Goal: Task Accomplishment & Management: Manage account settings

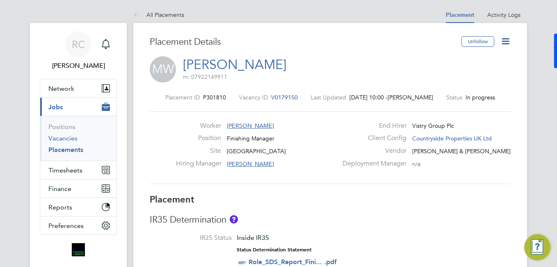
click at [72, 140] on link "Vacancies" at bounding box center [62, 138] width 29 height 8
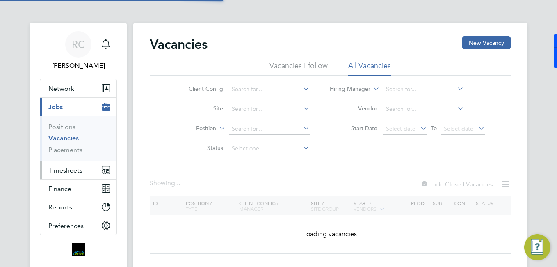
click at [82, 169] on button "Timesheets" at bounding box center [78, 170] width 76 height 18
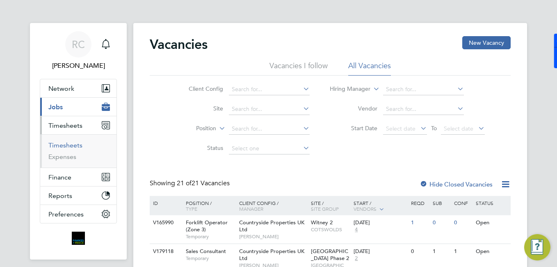
click at [79, 146] on link "Timesheets" at bounding box center [65, 145] width 34 height 8
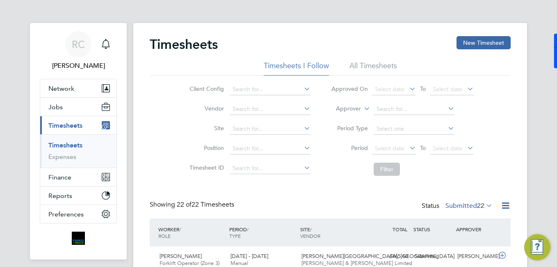
scroll to position [4, 4]
click at [499, 38] on button "New Timesheet" at bounding box center [484, 42] width 54 height 13
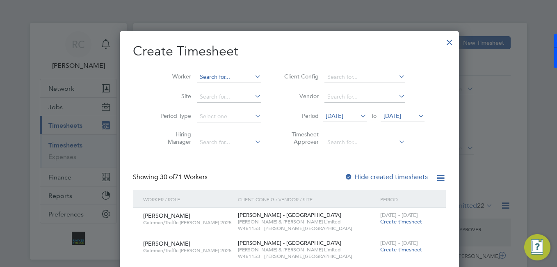
click at [192, 82] on li "Worker" at bounding box center [208, 77] width 128 height 20
click at [228, 77] on input at bounding box center [229, 76] width 64 height 11
click at [240, 72] on input at bounding box center [229, 76] width 64 height 11
click at [253, 74] on icon at bounding box center [253, 76] width 0 height 11
click at [242, 78] on li "Worker" at bounding box center [208, 77] width 128 height 20
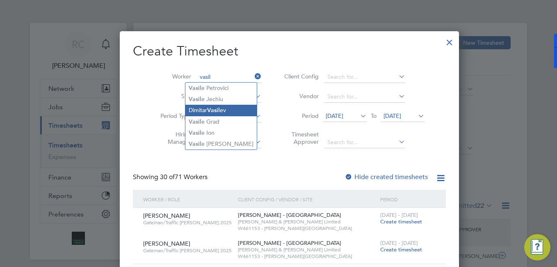
click at [238, 111] on li "Dimitar Vasil ev" at bounding box center [220, 110] width 71 height 11
type input "Dimitar Vasilev"
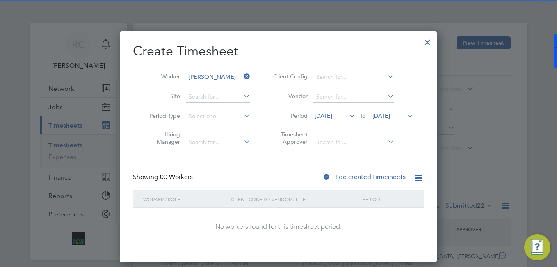
click at [342, 174] on label "Hide created timesheets" at bounding box center [364, 177] width 83 height 8
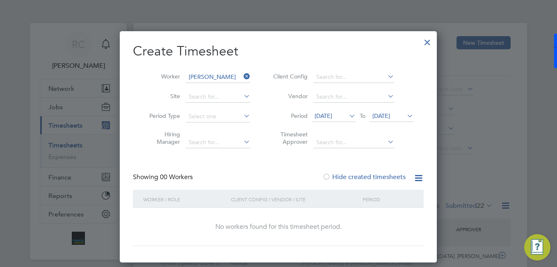
click at [345, 119] on span "12 Aug 2025" at bounding box center [334, 116] width 44 height 11
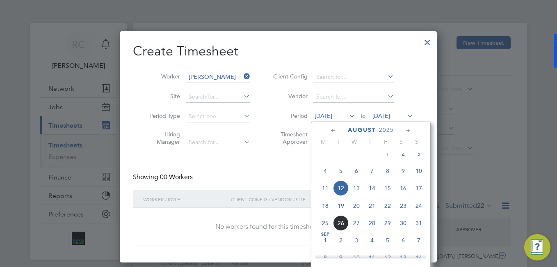
click at [324, 213] on span "18" at bounding box center [326, 206] width 16 height 16
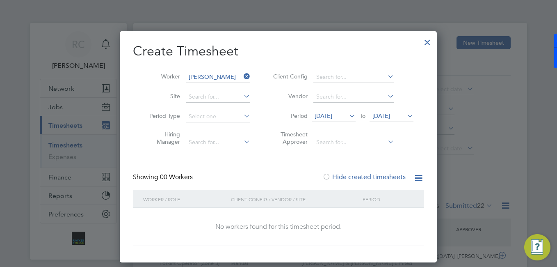
click at [390, 113] on span "19 Aug 2025" at bounding box center [382, 115] width 18 height 7
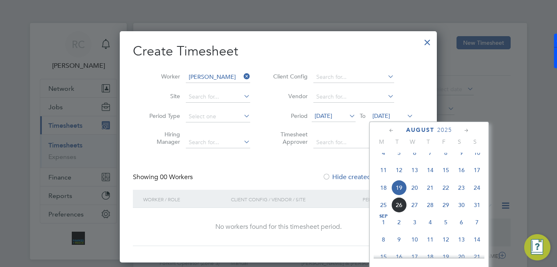
click at [482, 194] on span "24" at bounding box center [477, 188] width 16 height 16
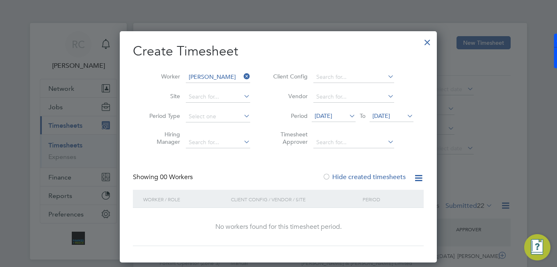
click at [429, 41] on div at bounding box center [427, 40] width 15 height 15
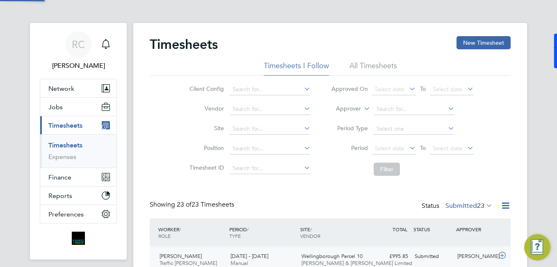
scroll to position [21, 71]
click at [76, 141] on link "Timesheets" at bounding box center [65, 145] width 34 height 8
click at [468, 45] on button "New Timesheet" at bounding box center [484, 42] width 54 height 13
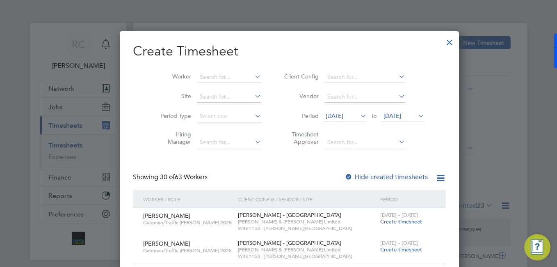
scroll to position [1152, 318]
click at [220, 79] on input at bounding box center [229, 76] width 64 height 11
type input "v"
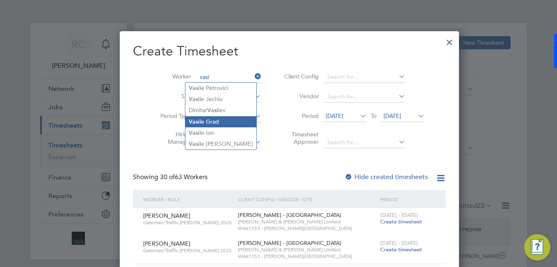
type input "vasi"
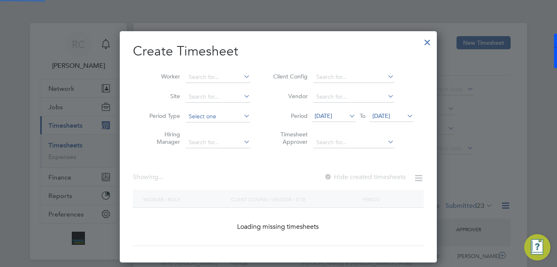
scroll to position [231, 318]
drag, startPoint x: 215, startPoint y: 114, endPoint x: 214, endPoint y: 110, distance: 4.4
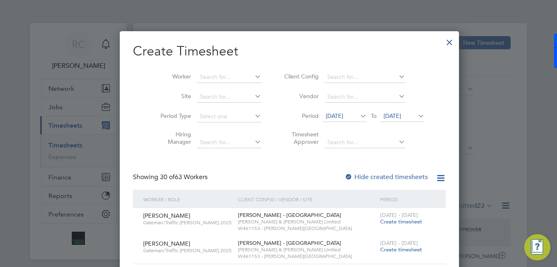
click at [223, 82] on input at bounding box center [229, 76] width 64 height 11
click at [221, 78] on input at bounding box center [229, 76] width 64 height 11
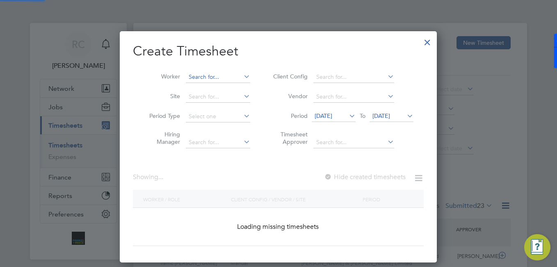
scroll to position [231, 318]
click at [213, 75] on input at bounding box center [218, 76] width 64 height 11
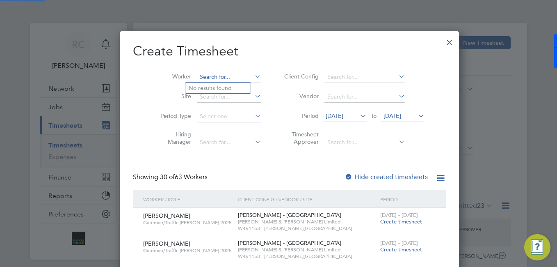
scroll to position [1152, 318]
type input "l"
type input "D"
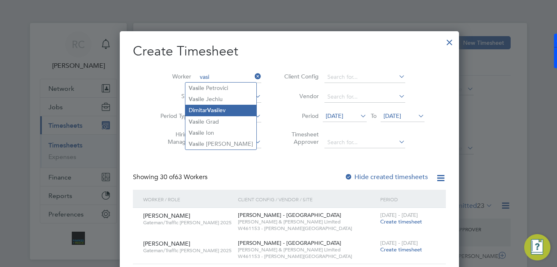
type input "Dimitar Vasilev"
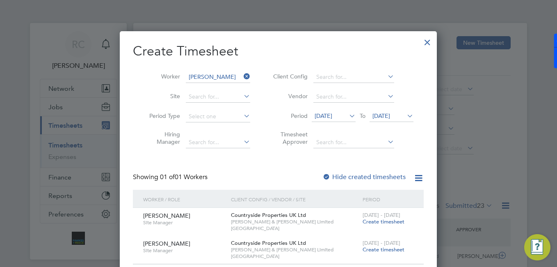
scroll to position [164, 0]
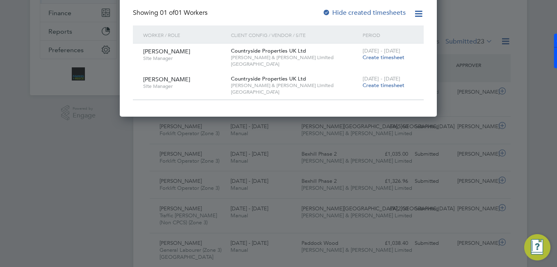
click at [390, 60] on span "Create timesheet" at bounding box center [384, 57] width 42 height 7
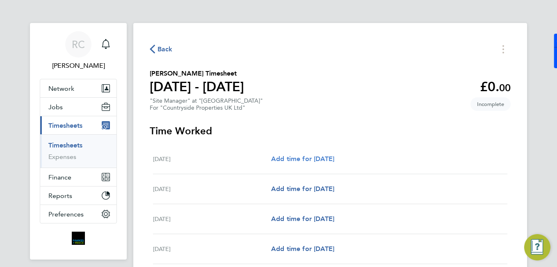
drag, startPoint x: 306, startPoint y: 162, endPoint x: 312, endPoint y: 156, distance: 8.7
click at [306, 162] on link "Add time for Mon 11 Aug" at bounding box center [302, 159] width 63 height 10
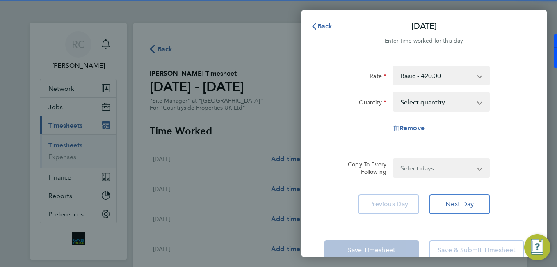
click at [433, 101] on select "Select quantity 0.5 1" at bounding box center [436, 102] width 85 height 18
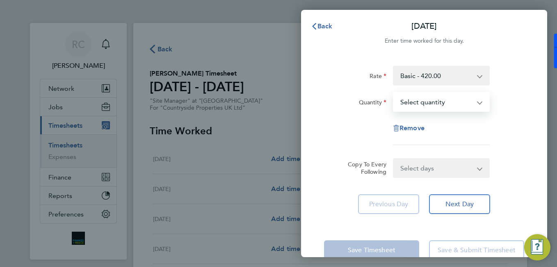
select select "0.5"
click at [394, 93] on select "Select quantity 0.5 1" at bounding box center [436, 102] width 85 height 18
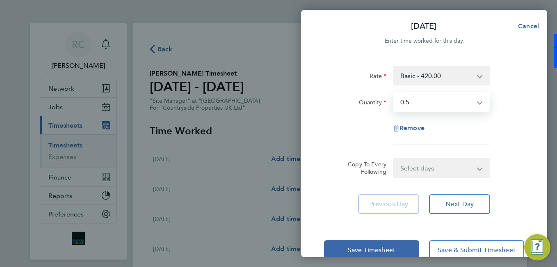
click at [433, 170] on select "Select days Day Weekday (Mon-Fri) Weekend (Sat-Sun) Tuesday Wednesday Thursday …" at bounding box center [437, 168] width 86 height 18
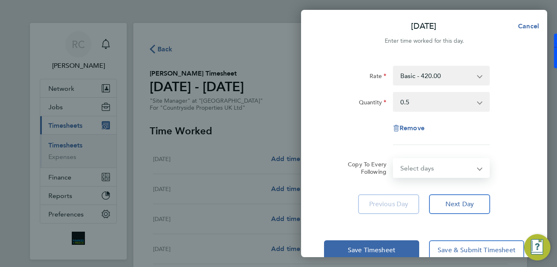
select select "WEEKDAY"
click at [394, 159] on select "Select days Day Weekday (Mon-Fri) Weekend (Sat-Sun) Tuesday Wednesday Thursday …" at bounding box center [437, 168] width 86 height 18
select select "2025-08-17"
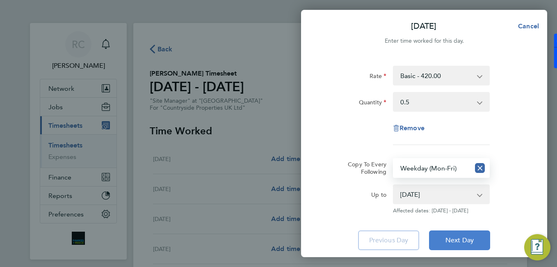
click at [476, 242] on button "Next Day" at bounding box center [459, 240] width 61 height 20
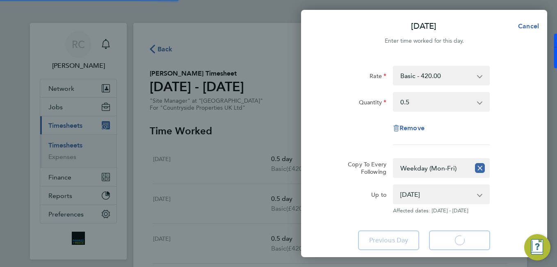
select select "0.5"
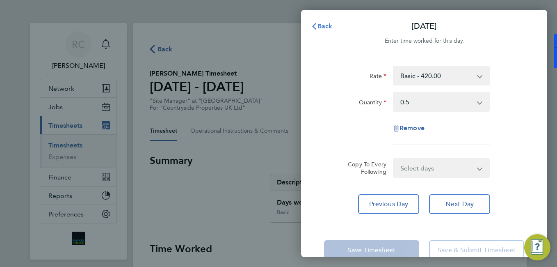
click at [320, 27] on span "Back" at bounding box center [325, 26] width 15 height 8
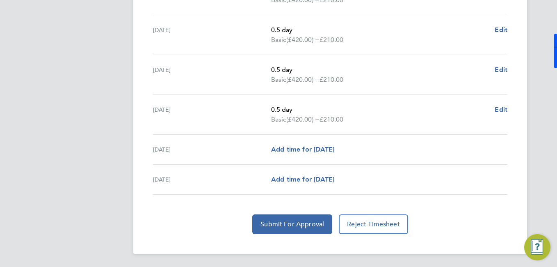
scroll to position [203, 0]
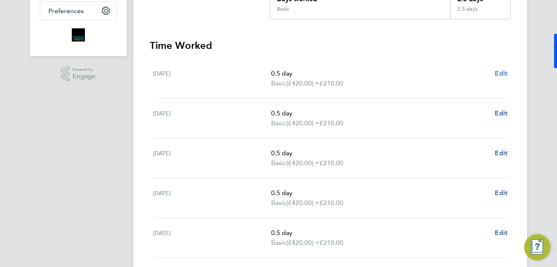
click at [501, 72] on span "Edit" at bounding box center [501, 73] width 13 height 8
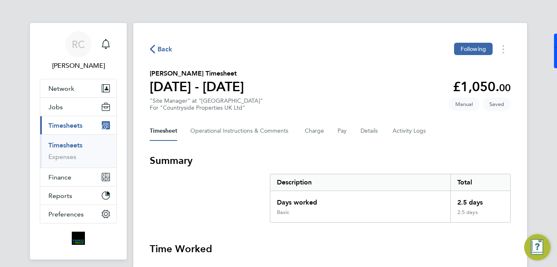
select select "0.5"
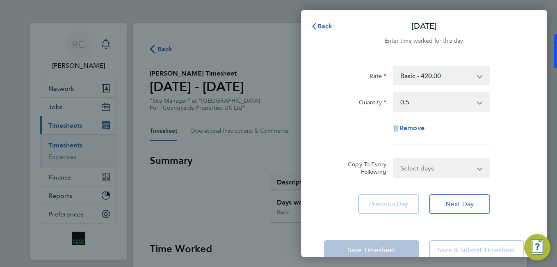
click at [414, 121] on div "Remove" at bounding box center [424, 128] width 69 height 20
drag, startPoint x: 416, startPoint y: 124, endPoint x: 415, endPoint y: 128, distance: 4.7
click at [416, 124] on span "Remove" at bounding box center [412, 128] width 25 height 8
select select "null"
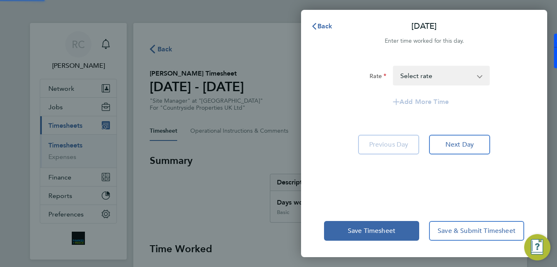
click at [415, 127] on div "Rate Basic - 420.00 Select rate Add More Time Previous Day Next Day" at bounding box center [424, 130] width 246 height 149
click at [327, 16] on div "Back Mon 11 Aug" at bounding box center [424, 26] width 246 height 20
click at [328, 22] on span "Back" at bounding box center [325, 26] width 15 height 8
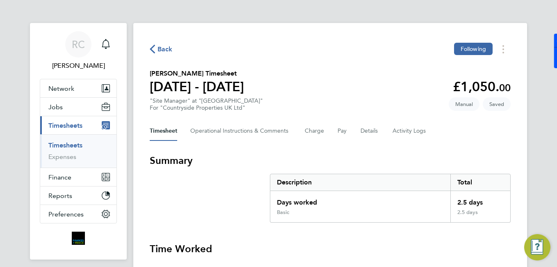
scroll to position [164, 0]
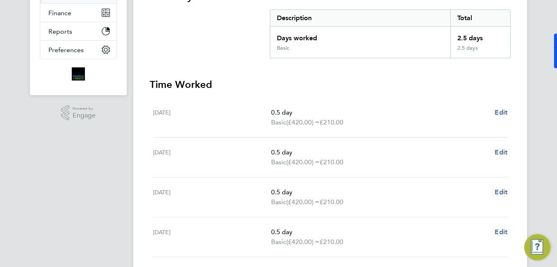
click at [500, 107] on div "Mon 11 Aug 0.5 day Basic (£420.00) = £210.00 Edit" at bounding box center [330, 118] width 355 height 40
click at [499, 109] on span "Edit" at bounding box center [501, 112] width 13 height 8
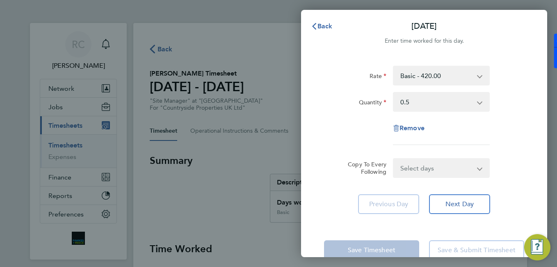
click at [436, 101] on select "Select quantity 0.5 1" at bounding box center [436, 102] width 85 height 18
select select "1"
click at [394, 93] on select "Select quantity 0.5 1" at bounding box center [436, 102] width 85 height 18
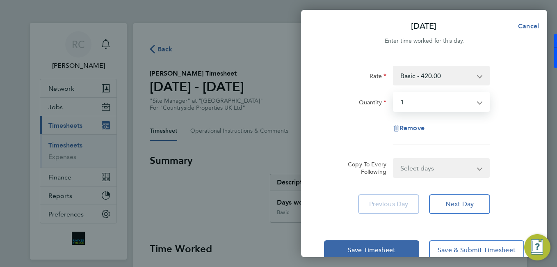
click at [446, 170] on select "Select days Day Weekday (Mon-Fri) Weekend (Sat-Sun) Tuesday Wednesday Thursday …" at bounding box center [437, 168] width 86 height 18
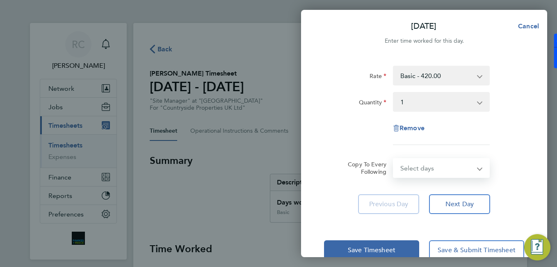
select select "WEEKDAY"
click at [394, 159] on select "Select days Day Weekday (Mon-Fri) Weekend (Sat-Sun) Tuesday Wednesday Thursday …" at bounding box center [437, 168] width 86 height 18
select select "2025-08-17"
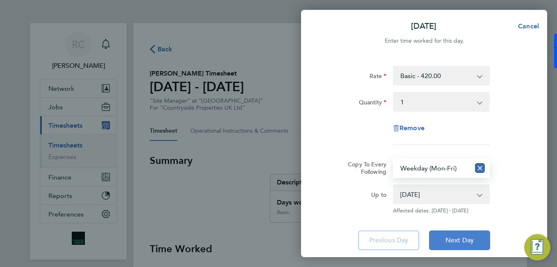
click at [469, 238] on span "Next Day" at bounding box center [460, 240] width 28 height 8
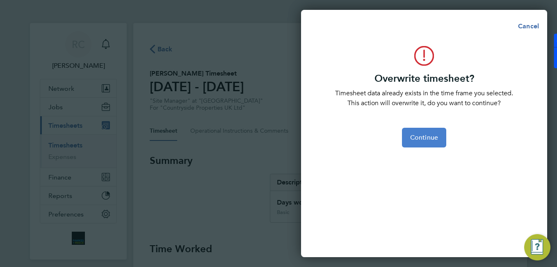
click at [441, 139] on button "Continue" at bounding box center [424, 138] width 44 height 20
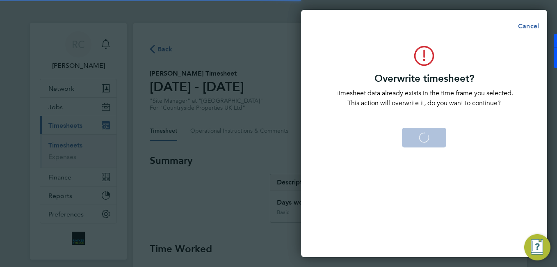
select select "0: null"
select select "1"
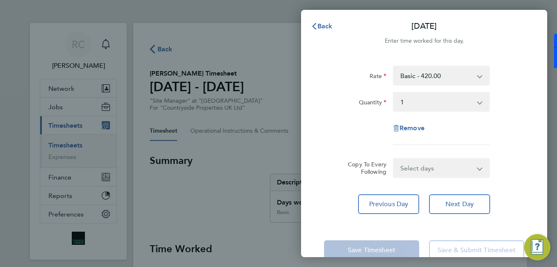
click at [438, 178] on div "Rate Basic - 420.00 Quantity Select quantity 0.5 1 Remove Copy To Every Followi…" at bounding box center [424, 140] width 246 height 168
click at [430, 165] on select "Select days Day Weekday (Mon-Fri) Weekend (Sat-Sun) Wednesday Thursday Friday S…" at bounding box center [437, 168] width 86 height 18
select select "WEEKDAY"
click at [394, 159] on select "Select days Day Weekday (Mon-Fri) Weekend (Sat-Sun) Wednesday Thursday Friday S…" at bounding box center [437, 168] width 86 height 18
select select "2025-08-17"
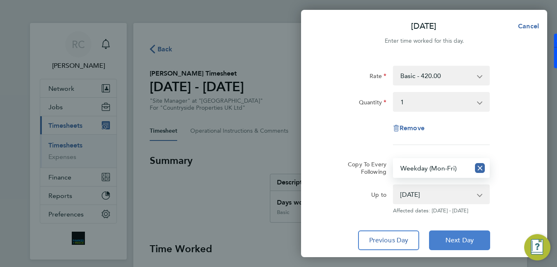
click at [459, 245] on button "Next Day" at bounding box center [459, 240] width 61 height 20
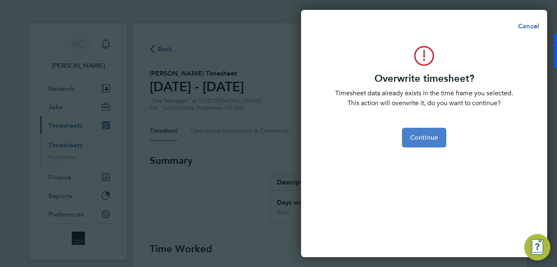
click at [433, 142] on button "Continue" at bounding box center [424, 138] width 44 height 20
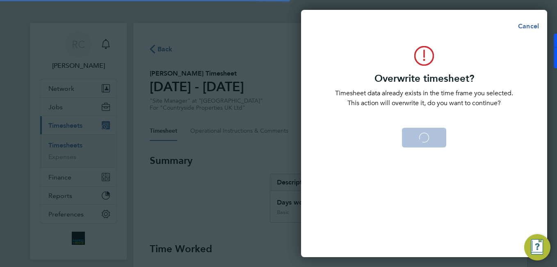
select select "0: null"
select select "1"
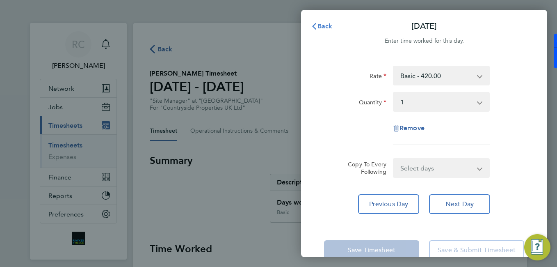
click at [332, 21] on button "Back" at bounding box center [322, 26] width 38 height 16
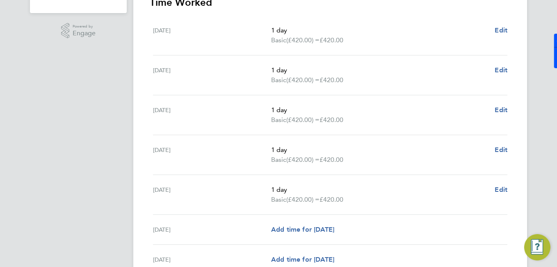
scroll to position [326, 0]
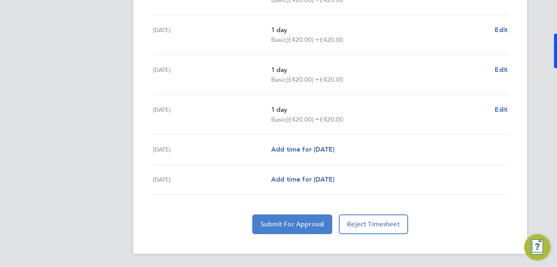
drag, startPoint x: 307, startPoint y: 220, endPoint x: 302, endPoint y: 221, distance: 5.0
click at [307, 219] on button "Submit For Approval" at bounding box center [292, 224] width 80 height 20
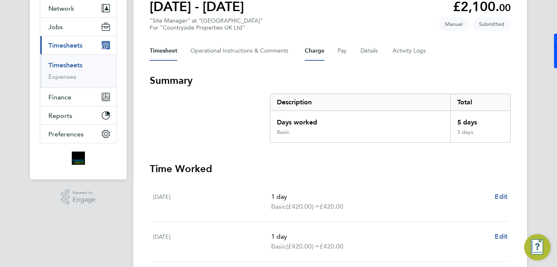
scroll to position [0, 0]
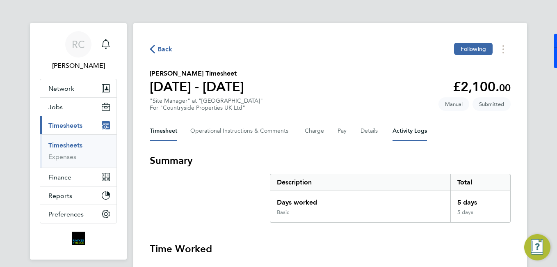
click at [399, 125] on Logs-tab "Activity Logs" at bounding box center [410, 131] width 34 height 20
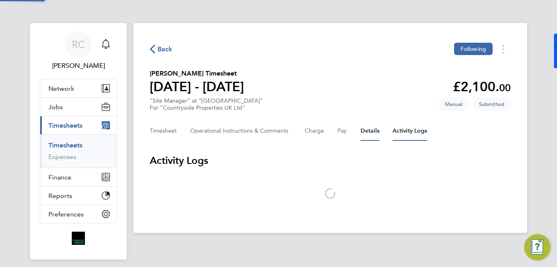
drag, startPoint x: 363, startPoint y: 129, endPoint x: 353, endPoint y: 128, distance: 9.9
click at [364, 128] on button "Details" at bounding box center [370, 131] width 19 height 20
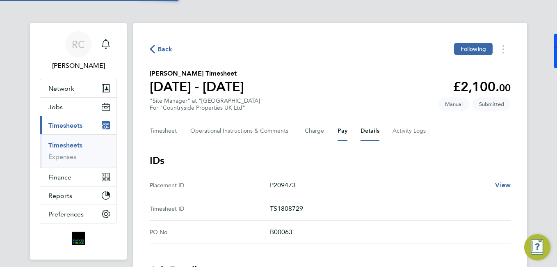
click at [344, 126] on button "Pay" at bounding box center [343, 131] width 10 height 20
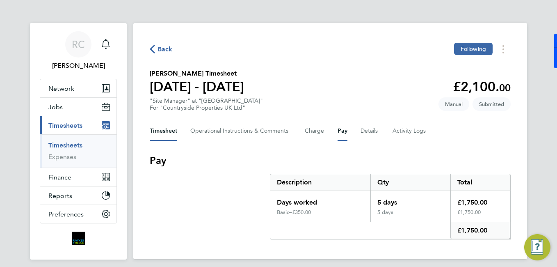
click at [169, 137] on button "Timesheet" at bounding box center [163, 131] width 27 height 20
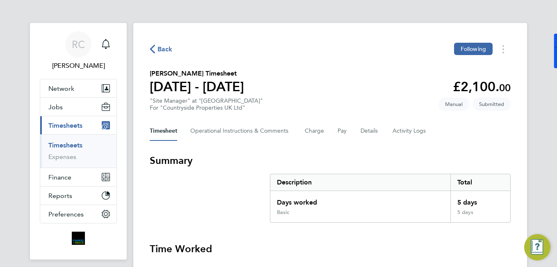
click at [168, 133] on button "Timesheet" at bounding box center [163, 131] width 27 height 20
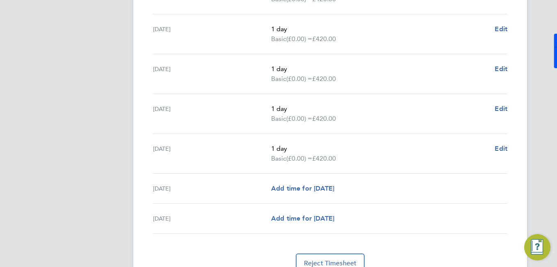
scroll to position [41, 0]
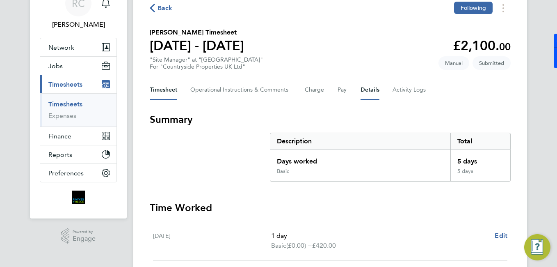
click at [371, 87] on button "Details" at bounding box center [370, 90] width 19 height 20
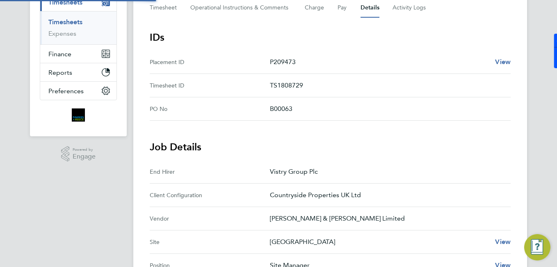
scroll to position [287, 0]
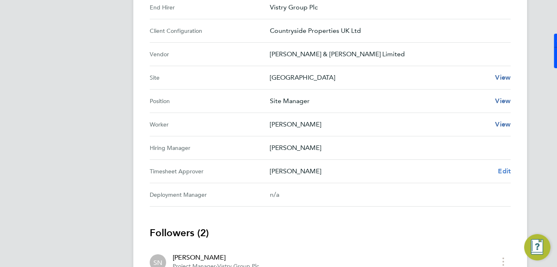
click at [504, 170] on span "Edit" at bounding box center [504, 171] width 13 height 8
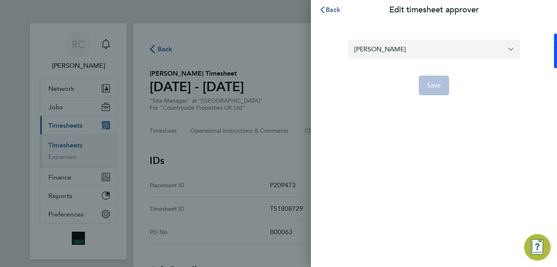
click at [396, 47] on input "Stephen Nottage" at bounding box center [434, 48] width 172 height 19
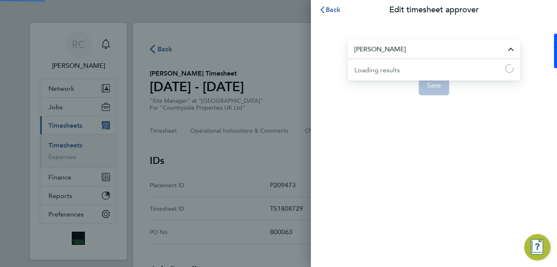
click at [396, 47] on input "Stephen Nottage" at bounding box center [434, 48] width 172 height 19
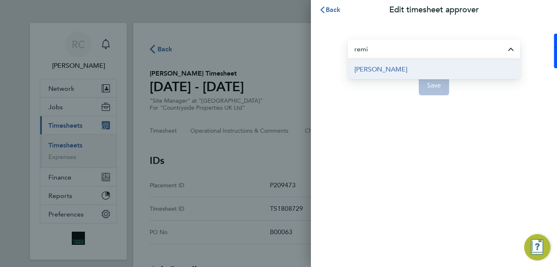
click at [391, 72] on span "Remi Jelinskas" at bounding box center [381, 69] width 53 height 10
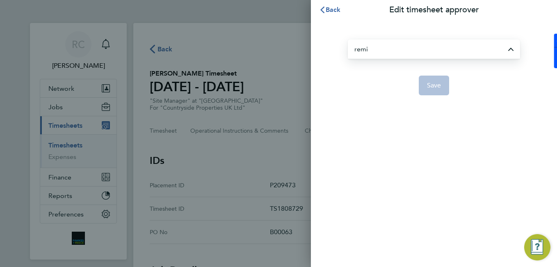
type input "Remi Jelinskas"
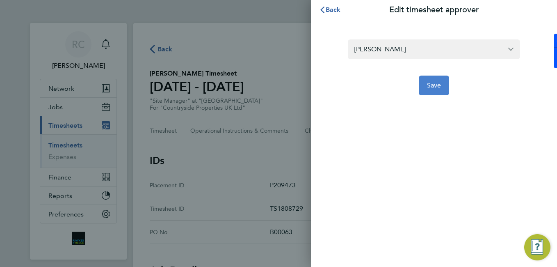
click at [442, 82] on button "Save" at bounding box center [434, 85] width 31 height 20
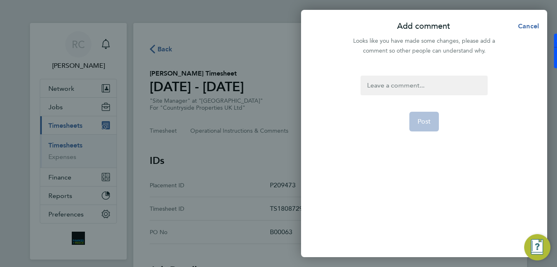
click at [445, 85] on div at bounding box center [424, 85] width 127 height 20
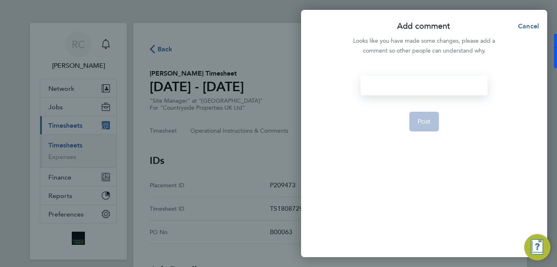
drag, startPoint x: 453, startPoint y: 84, endPoint x: 453, endPoint y: 75, distance: 8.6
click at [453, 75] on div at bounding box center [424, 85] width 127 height 20
click at [428, 117] on button "Post" at bounding box center [424, 122] width 30 height 20
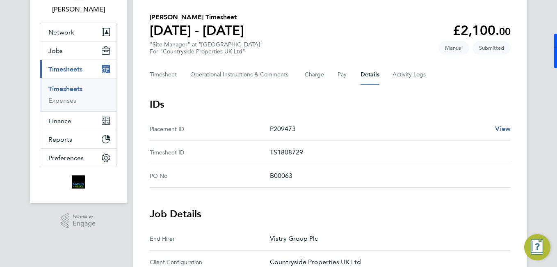
scroll to position [15, 0]
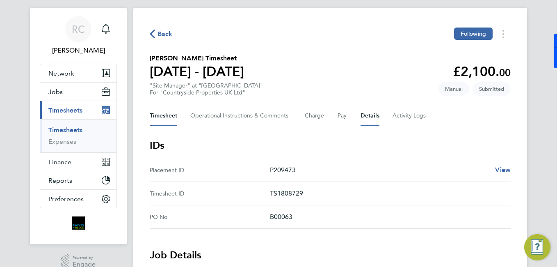
click at [158, 116] on button "Timesheet" at bounding box center [163, 116] width 27 height 20
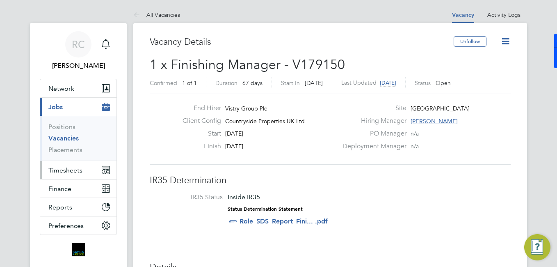
drag, startPoint x: 75, startPoint y: 173, endPoint x: 101, endPoint y: 174, distance: 25.9
click at [75, 173] on span "Timesheets" at bounding box center [65, 170] width 34 height 8
click at [72, 166] on span "Timesheets" at bounding box center [65, 170] width 34 height 8
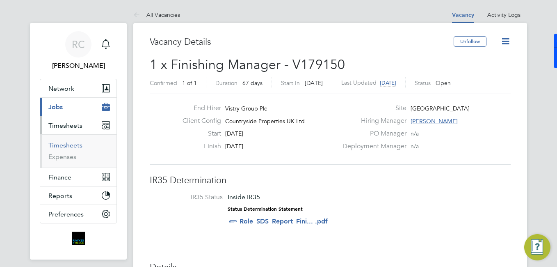
click at [68, 146] on link "Timesheets" at bounding box center [65, 145] width 34 height 8
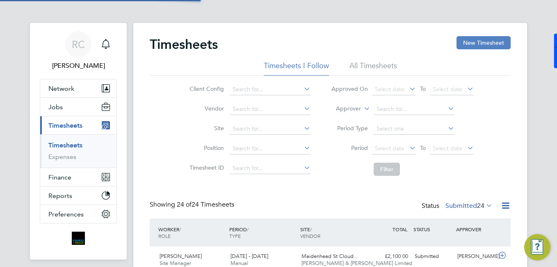
scroll to position [21, 71]
click at [498, 37] on button "New Timesheet" at bounding box center [484, 42] width 54 height 13
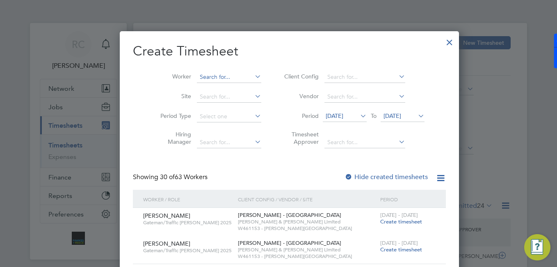
click at [207, 73] on input at bounding box center [229, 76] width 64 height 11
click at [232, 161] on li "Rivelino Franc isca" at bounding box center [245, 165] width 121 height 11
type input "Rivelino Francisca"
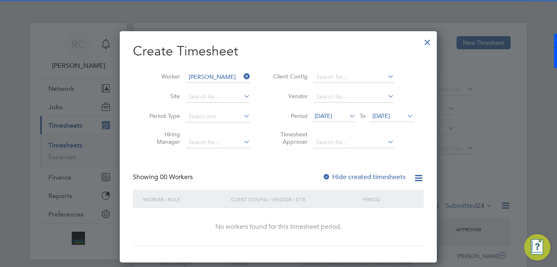
click at [349, 176] on label "Hide created timesheets" at bounding box center [364, 177] width 83 height 8
click at [347, 120] on span "12 Aug 2025" at bounding box center [334, 116] width 44 height 11
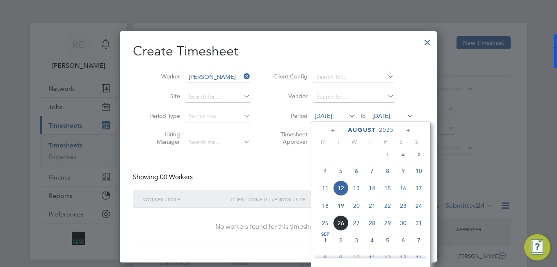
click at [326, 209] on span "18" at bounding box center [326, 206] width 16 height 16
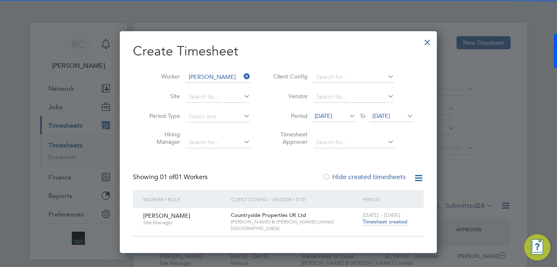
click at [370, 220] on span "Timesheet created" at bounding box center [385, 221] width 45 height 7
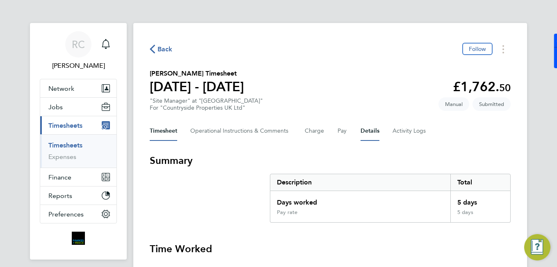
click at [370, 132] on button "Details" at bounding box center [370, 131] width 19 height 20
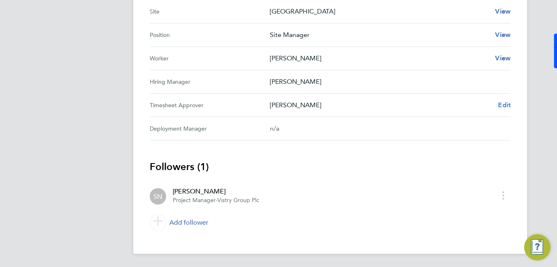
click at [504, 105] on span "Edit" at bounding box center [504, 105] width 13 height 8
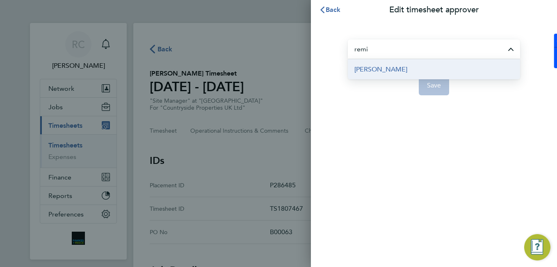
click at [413, 72] on li "Remi Jelinskas" at bounding box center [434, 69] width 172 height 20
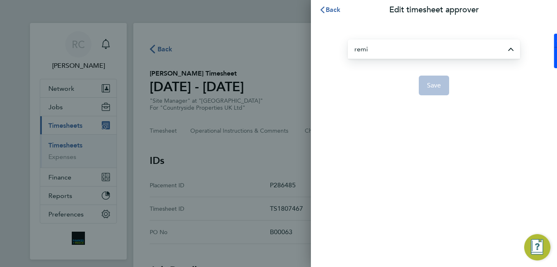
type input "Remi Jelinskas"
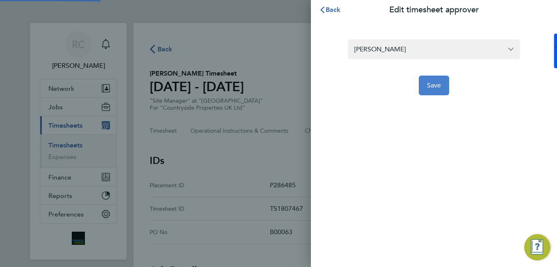
click at [441, 89] on span "Save" at bounding box center [434, 85] width 14 height 8
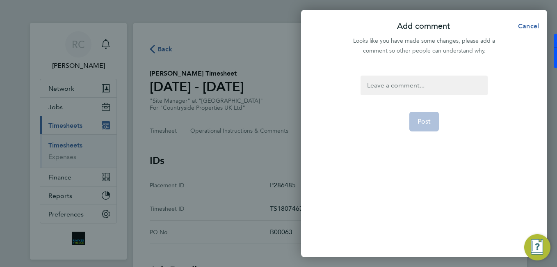
click at [430, 90] on div at bounding box center [424, 85] width 127 height 20
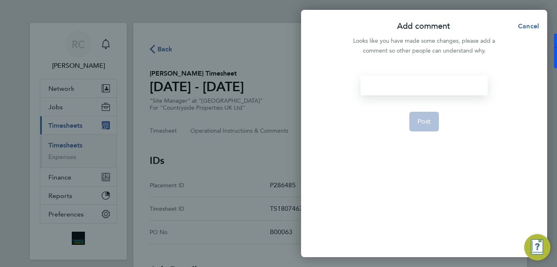
click at [441, 80] on div at bounding box center [424, 85] width 127 height 20
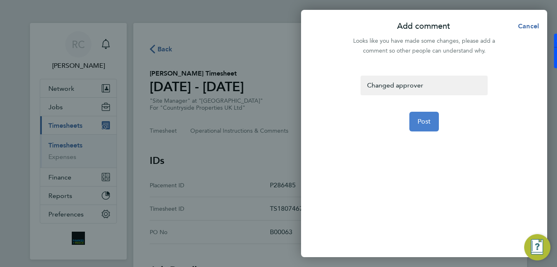
click at [414, 127] on button "Post" at bounding box center [424, 122] width 30 height 20
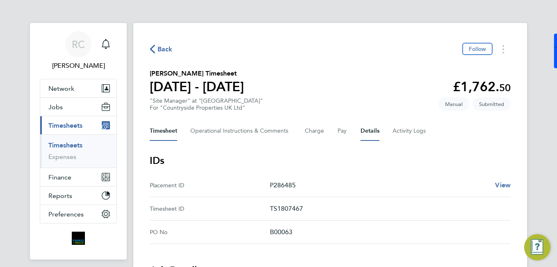
click at [154, 130] on button "Timesheet" at bounding box center [163, 131] width 27 height 20
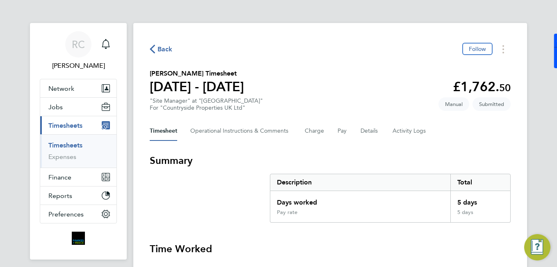
click at [70, 142] on link "Timesheets" at bounding box center [65, 145] width 34 height 8
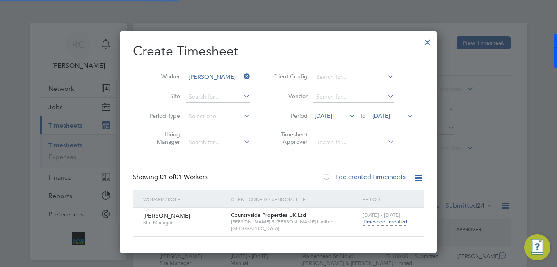
scroll to position [21, 71]
click at [425, 39] on div at bounding box center [427, 40] width 15 height 15
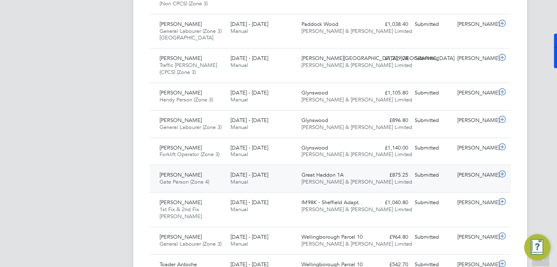
drag, startPoint x: 279, startPoint y: 172, endPoint x: 297, endPoint y: 165, distance: 19.2
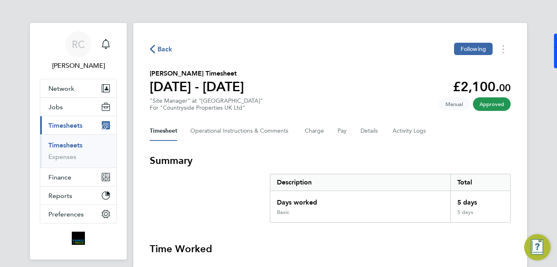
click at [154, 43] on div "Back Following" at bounding box center [330, 49] width 361 height 13
click at [166, 51] on span "Back" at bounding box center [165, 49] width 15 height 10
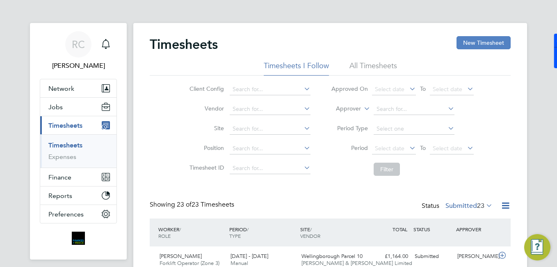
click at [480, 44] on button "New Timesheet" at bounding box center [484, 42] width 54 height 13
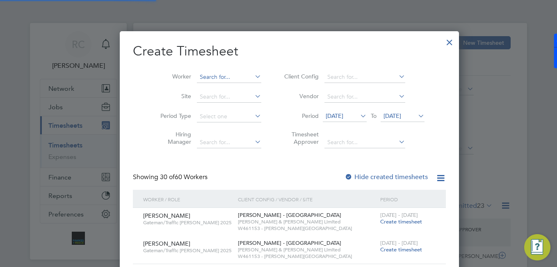
click at [239, 73] on input at bounding box center [229, 76] width 64 height 11
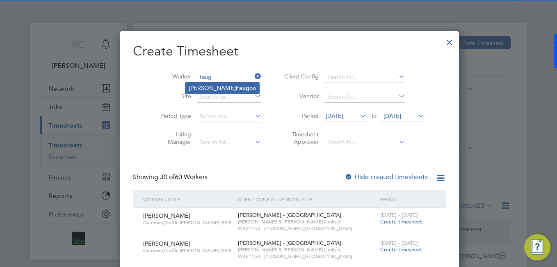
type input "Girish Faugoo"
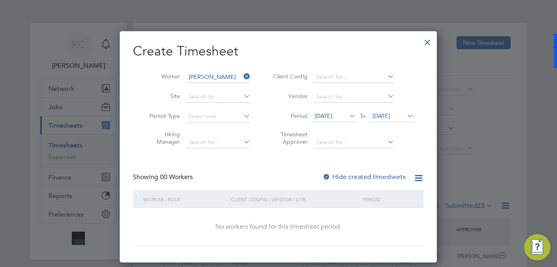
click at [357, 179] on label "Hide created timesheets" at bounding box center [364, 177] width 83 height 8
click at [348, 114] on icon at bounding box center [348, 115] width 0 height 11
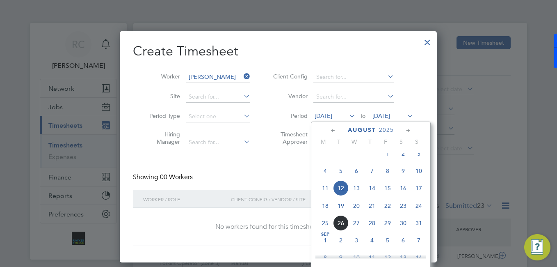
click at [325, 213] on span "18" at bounding box center [326, 206] width 16 height 16
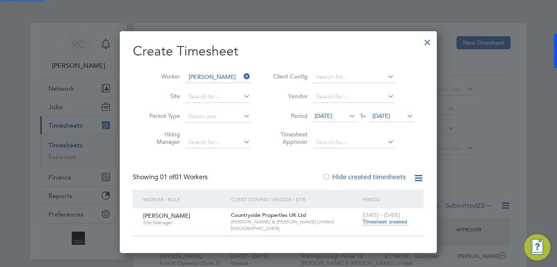
click at [375, 223] on span "Timesheet created" at bounding box center [385, 221] width 45 height 7
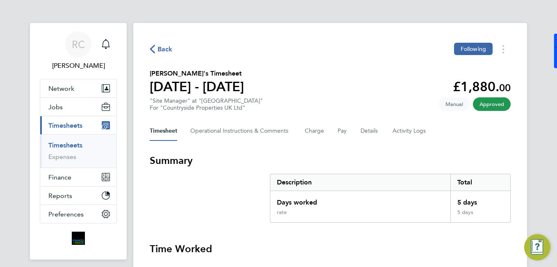
click at [174, 51] on div "Back Following" at bounding box center [330, 49] width 361 height 13
click at [165, 46] on span "Back" at bounding box center [165, 49] width 15 height 10
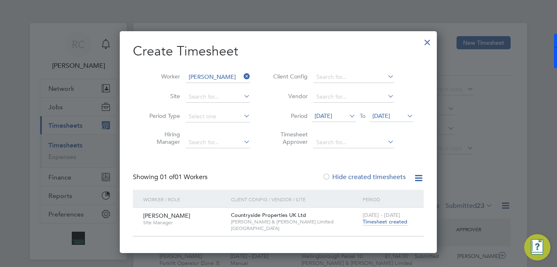
drag, startPoint x: 244, startPoint y: 76, endPoint x: 241, endPoint y: 81, distance: 6.1
click at [242, 76] on icon at bounding box center [242, 76] width 0 height 11
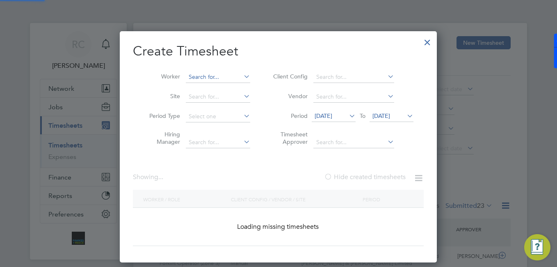
click at [231, 79] on input at bounding box center [218, 76] width 64 height 11
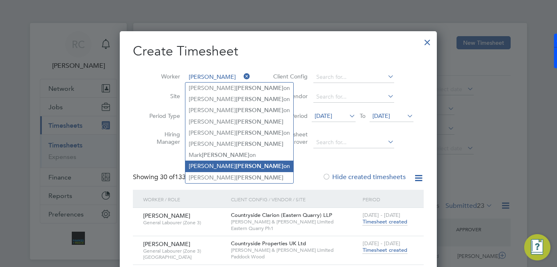
click at [236, 162] on b "Wilkins" at bounding box center [260, 165] width 48 height 7
type input "Joshua Wilkinson"
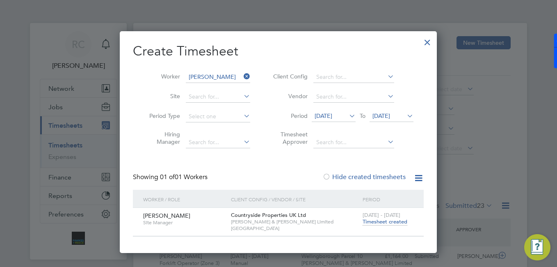
click at [388, 220] on span "Timesheet created" at bounding box center [385, 221] width 45 height 7
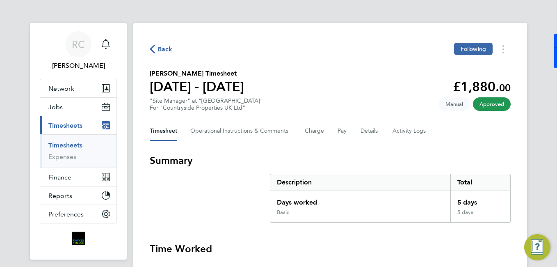
click at [163, 52] on span "Back" at bounding box center [165, 49] width 15 height 10
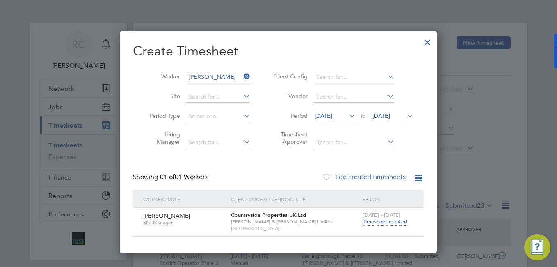
drag, startPoint x: 247, startPoint y: 75, endPoint x: 234, endPoint y: 77, distance: 13.6
click at [234, 77] on li "Worker Joshua Wilkinson" at bounding box center [197, 77] width 128 height 20
click at [227, 78] on input at bounding box center [218, 76] width 64 height 11
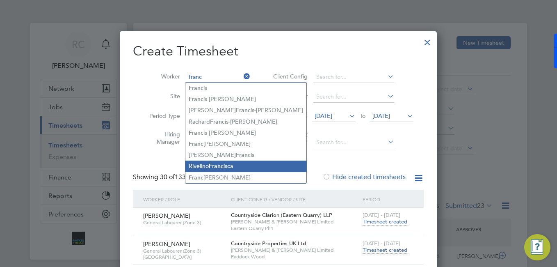
click at [238, 162] on li "Rivelino Franc isca" at bounding box center [245, 165] width 121 height 11
type input "Rivelino Francisca"
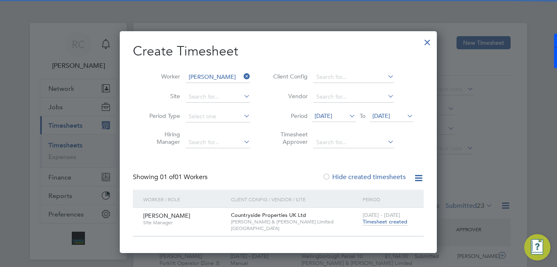
click at [401, 218] on span "Timesheet created" at bounding box center [385, 221] width 45 height 7
